Goal: Transaction & Acquisition: Purchase product/service

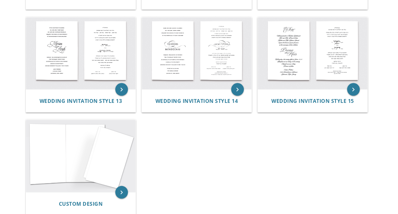
scroll to position [507, 0]
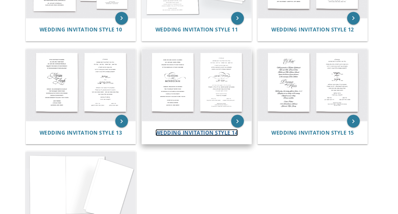
click at [203, 130] on span "Wedding Invitation Style 14" at bounding box center [197, 132] width 83 height 7
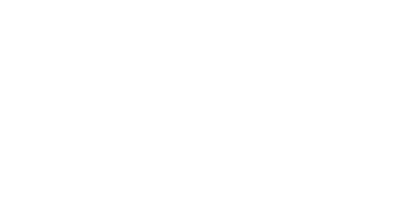
scroll to position [345, 0]
